Goal: Task Accomplishment & Management: Use online tool/utility

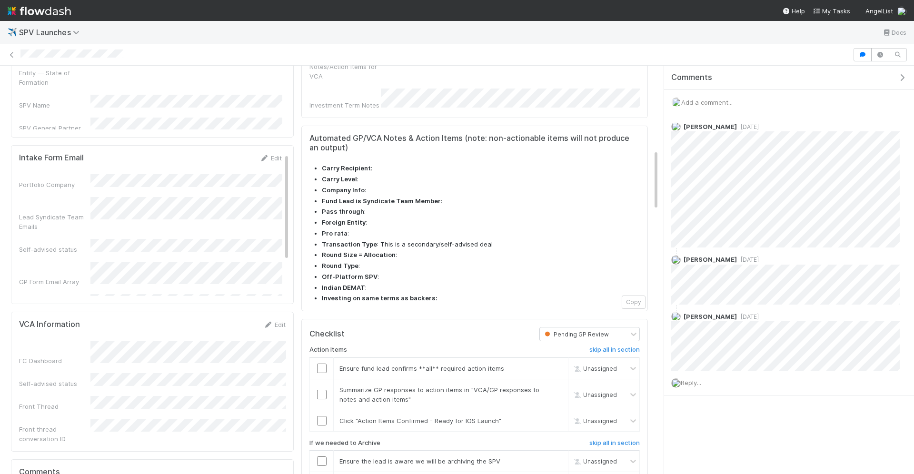
scroll to position [570, 0]
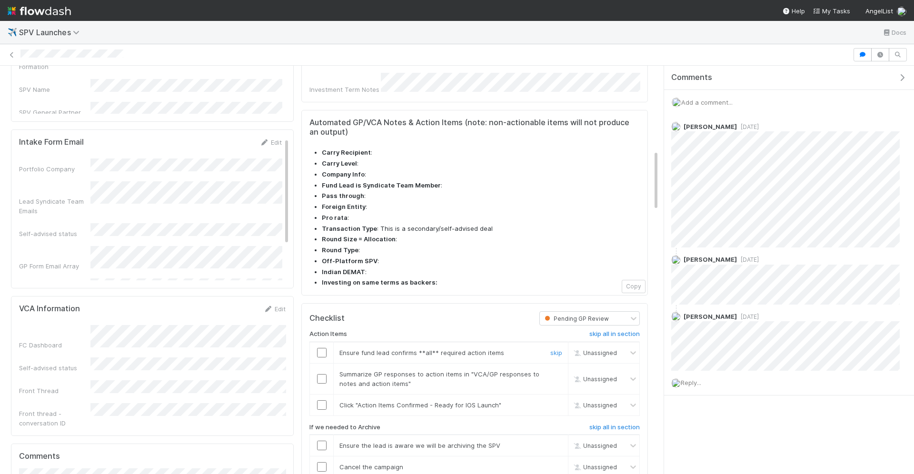
click at [320, 348] on input "checkbox" at bounding box center [322, 353] width 10 height 10
click at [319, 374] on input "checkbox" at bounding box center [322, 379] width 10 height 10
click at [321, 400] on input "checkbox" at bounding box center [322, 405] width 10 height 10
checkbox input "true"
click at [324, 400] on input "checkbox" at bounding box center [322, 405] width 10 height 10
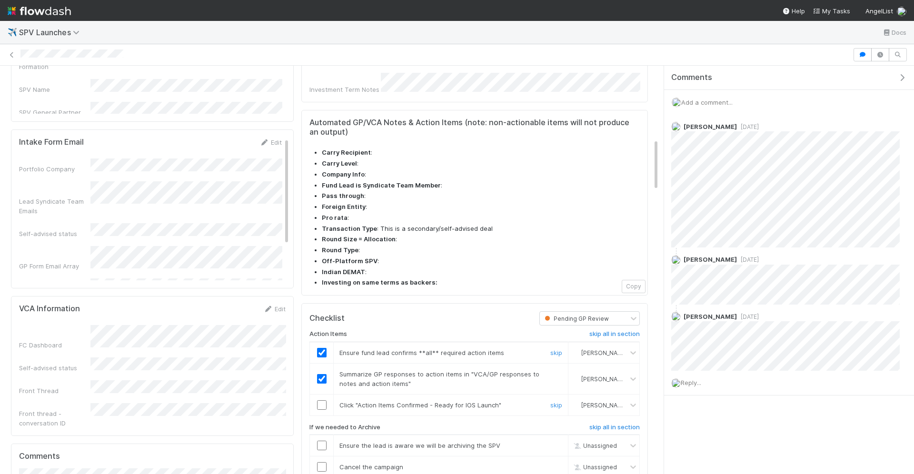
click at [320, 400] on input "checkbox" at bounding box center [322, 405] width 10 height 10
click at [629, 379] on div "Action Items skip all in section Ensure fund lead confirms **all** required act…" at bounding box center [474, 407] width 330 height 165
click at [628, 423] on h6 "skip all in section" at bounding box center [614, 427] width 50 height 8
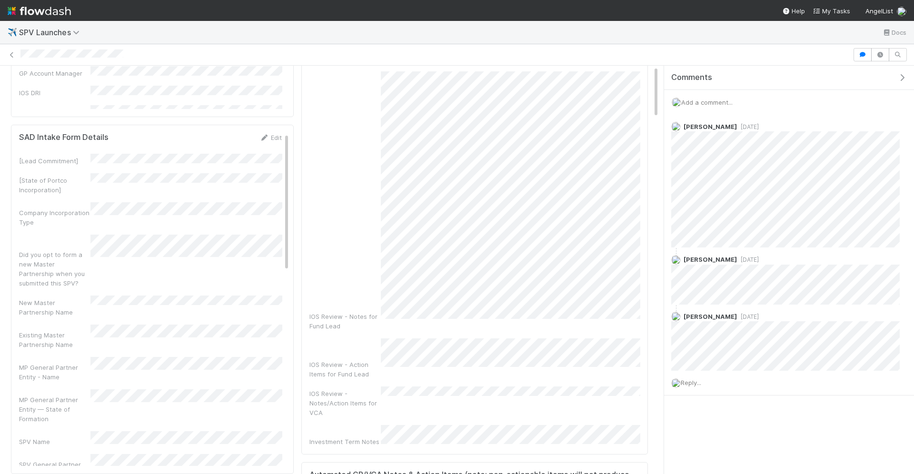
scroll to position [0, 0]
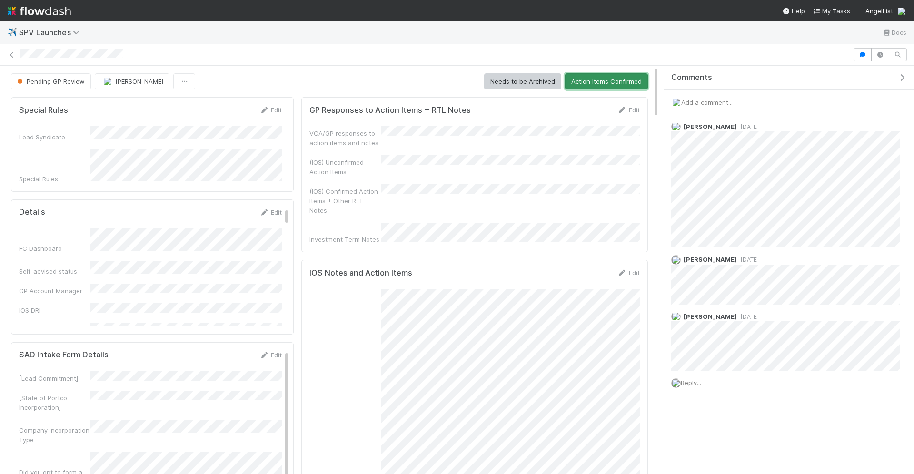
click at [604, 79] on button "Action Items Confirmed" at bounding box center [606, 81] width 83 height 16
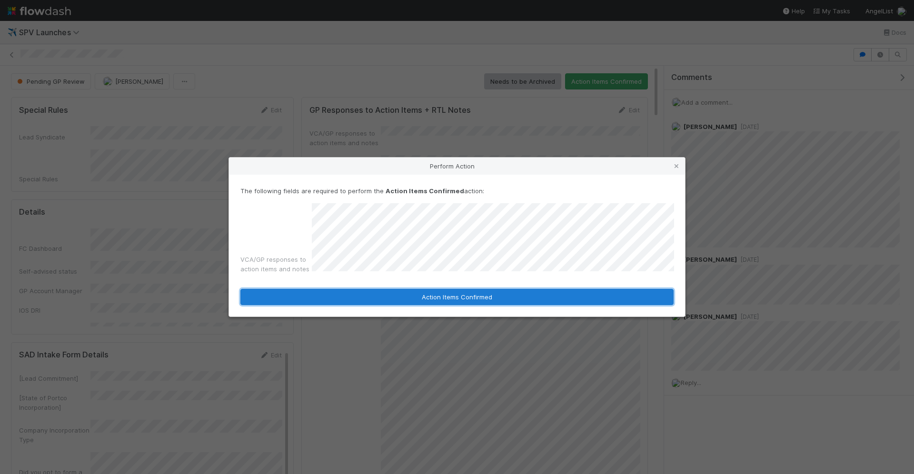
click at [514, 296] on button "Action Items Confirmed" at bounding box center [456, 297] width 433 height 16
